Goal: Navigation & Orientation: Find specific page/section

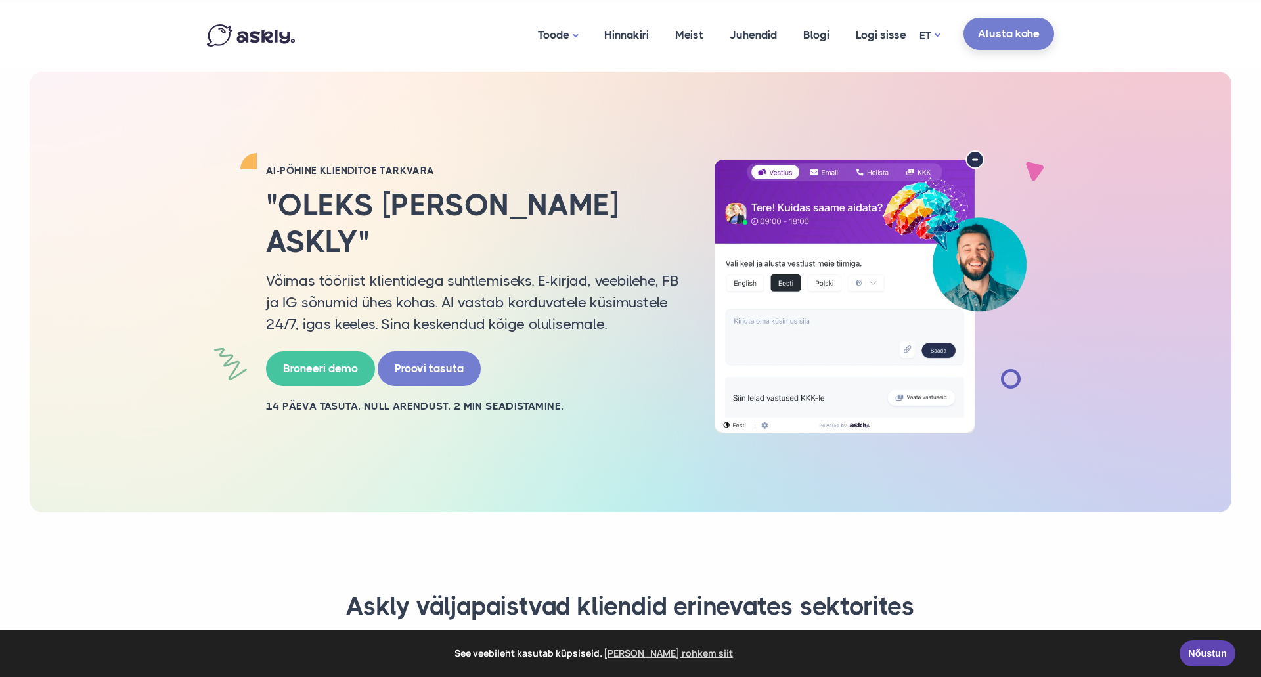
click at [1000, 28] on link "Alusta kohe" at bounding box center [1008, 34] width 91 height 32
click at [877, 41] on link "Logi sisse" at bounding box center [881, 35] width 77 height 64
click at [694, 42] on link "Meist" at bounding box center [689, 35] width 55 height 64
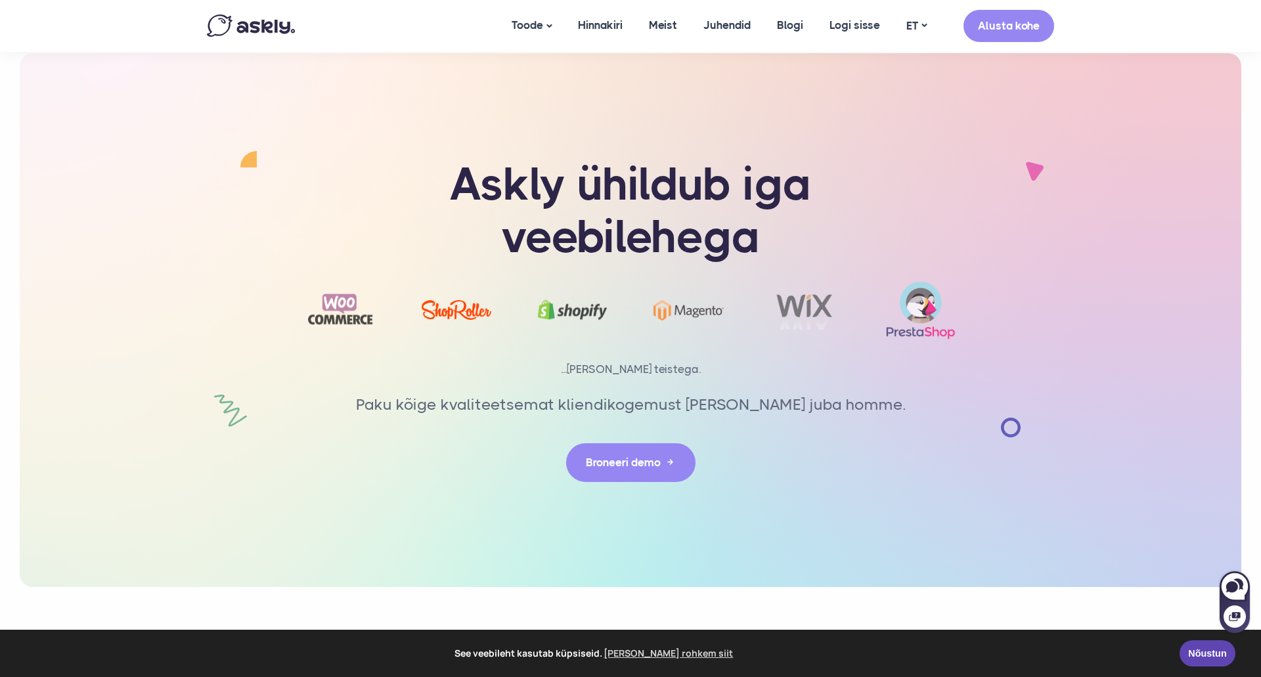
scroll to position [2881, 0]
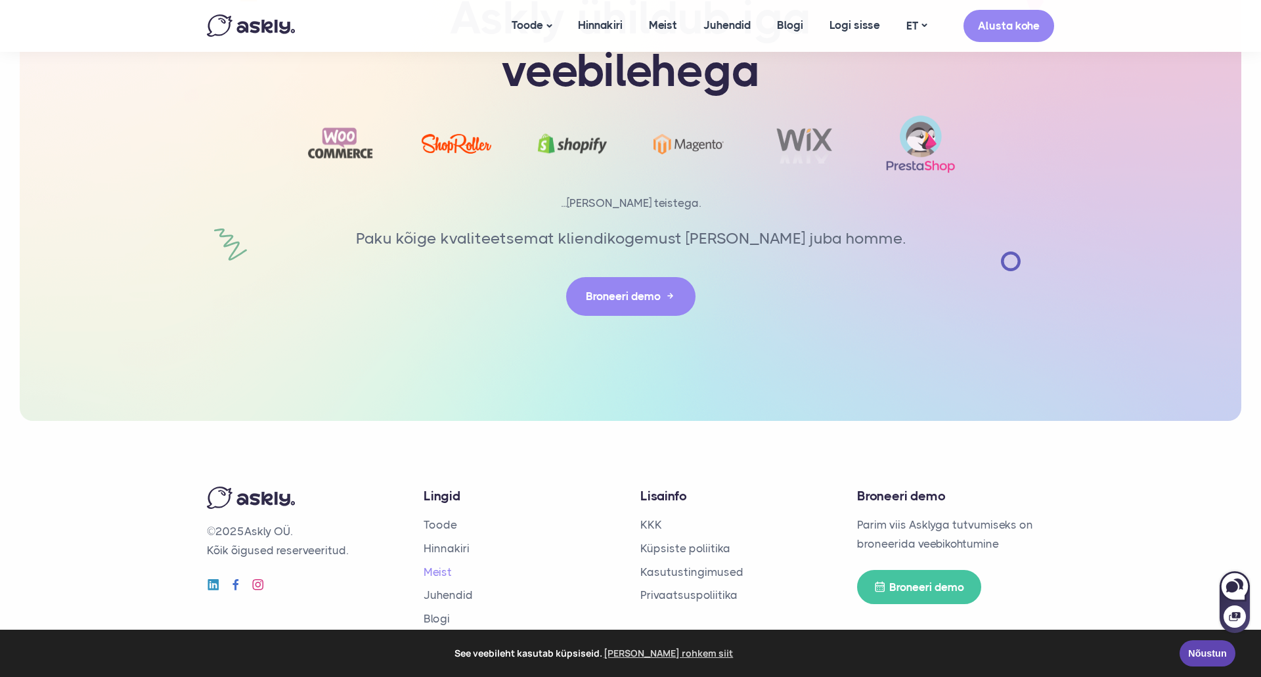
click at [441, 565] on link "Meist" at bounding box center [438, 571] width 28 height 13
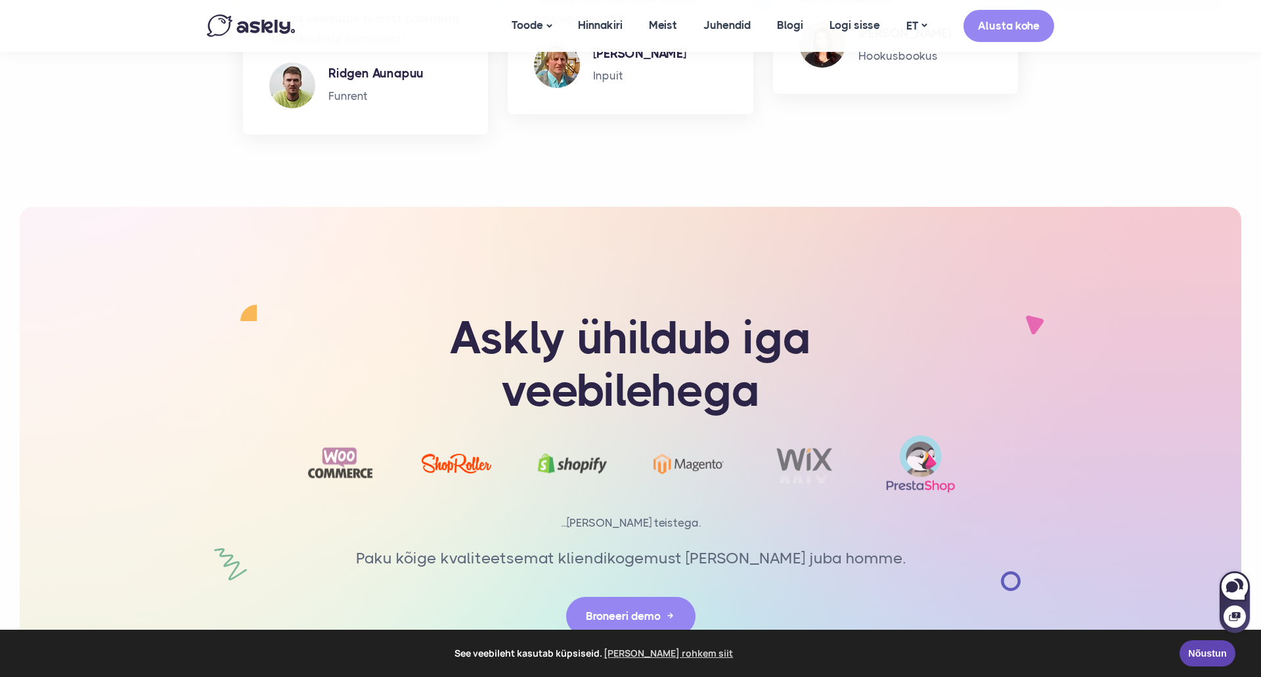
scroll to position [2881, 0]
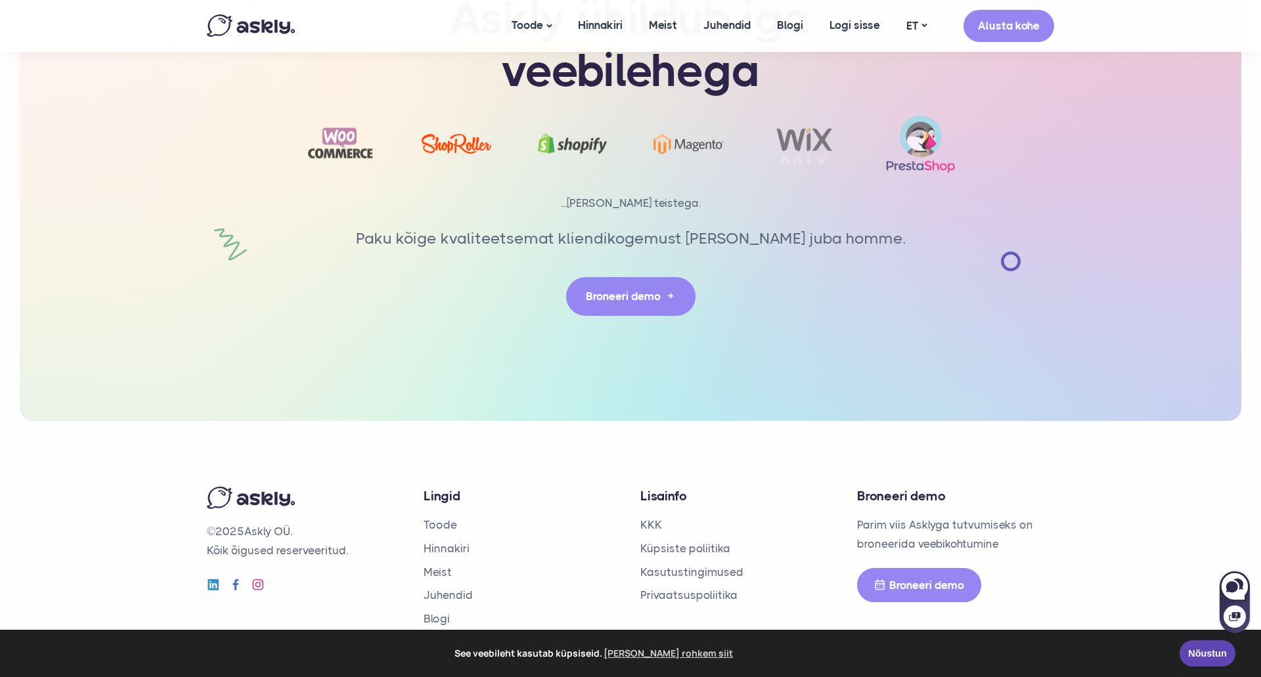
click at [890, 568] on link "Broneeri demo" at bounding box center [919, 585] width 124 height 35
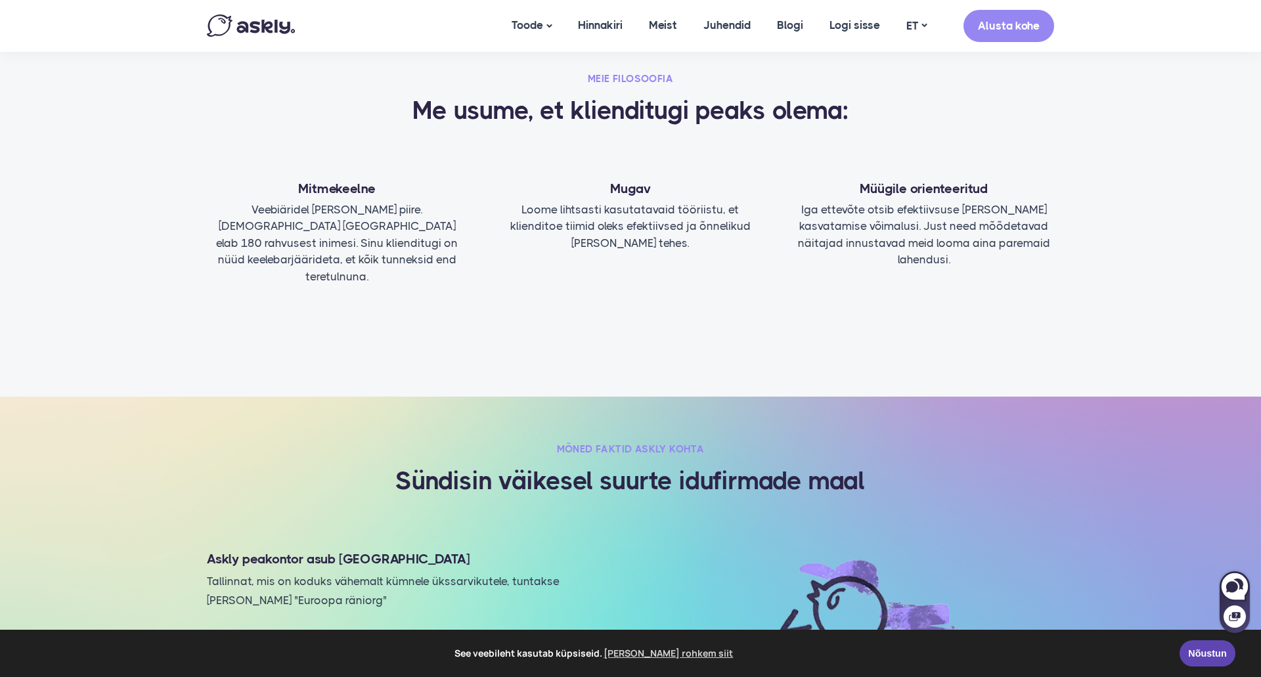
scroll to position [0, 0]
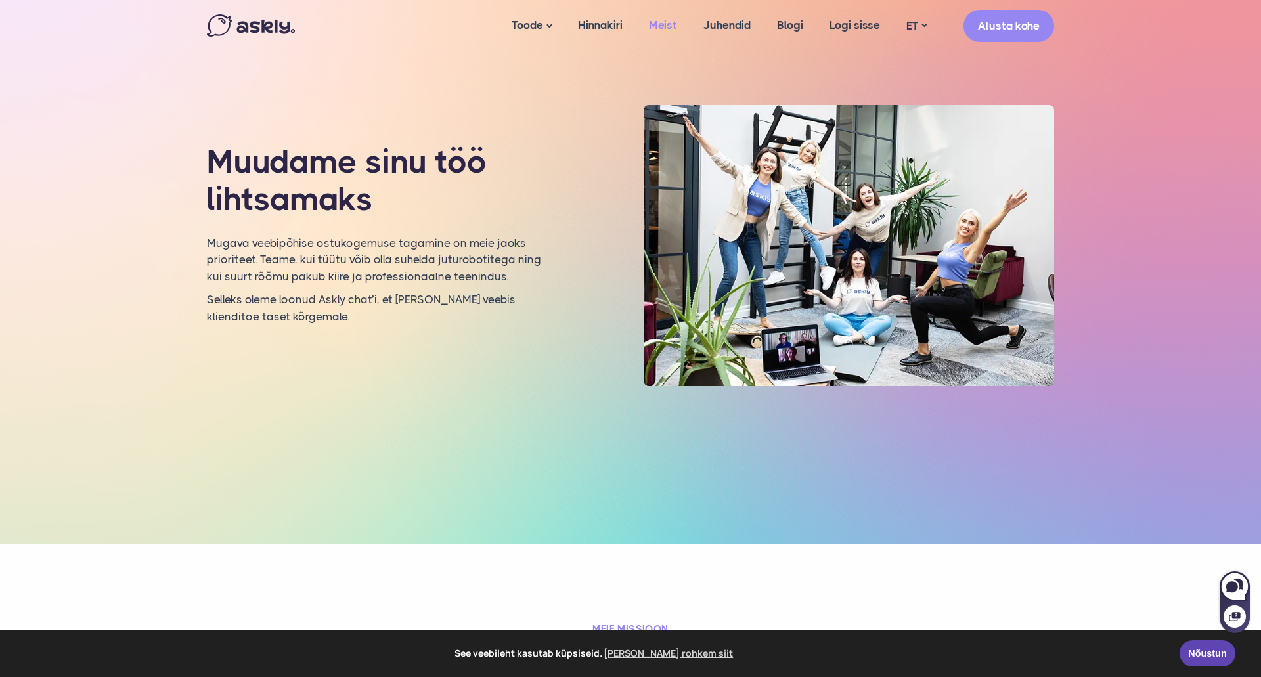
click at [651, 24] on link "Meist" at bounding box center [663, 25] width 55 height 51
click at [255, 24] on img at bounding box center [251, 25] width 88 height 22
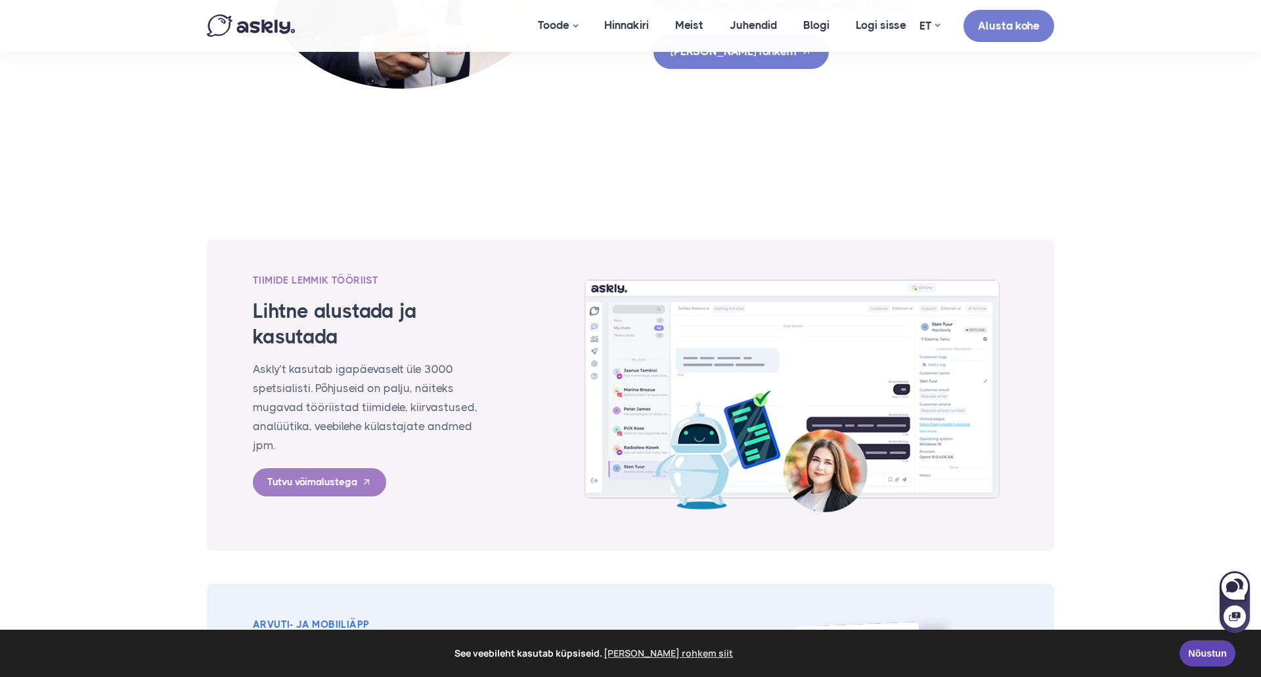
scroll to position [1664, 0]
